Goal: Complete application form

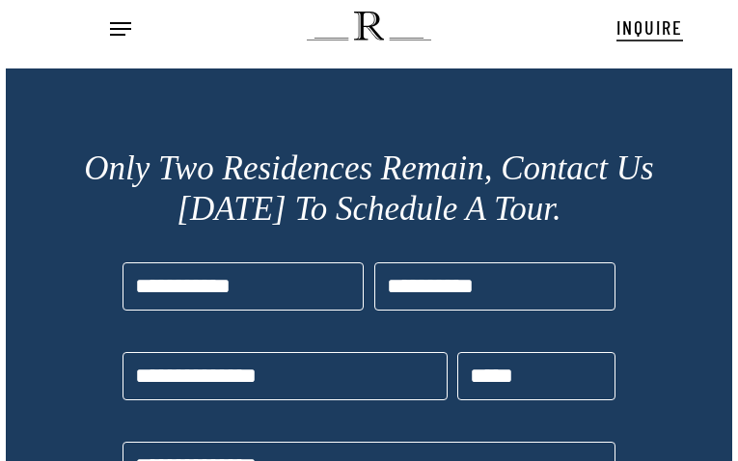
type input "**********"
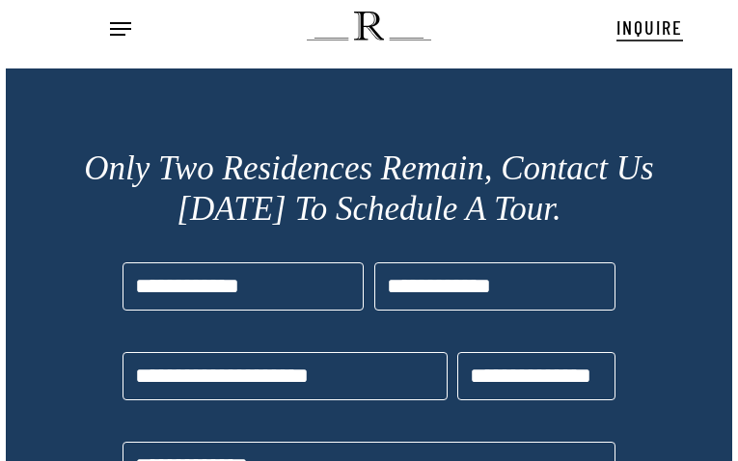
type input "**********"
type input "*********"
select select "**********"
